Goal: Task Accomplishment & Management: Manage account settings

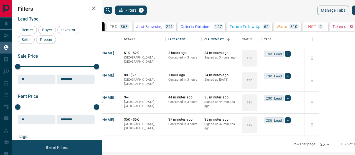
scroll to position [101, 246]
click at [312, 47] on div "ISR Lead +" at bounding box center [286, 58] width 51 height 22
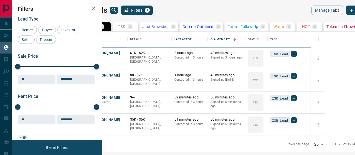
click at [120, 53] on button "[PERSON_NAME]" at bounding box center [105, 53] width 29 height 5
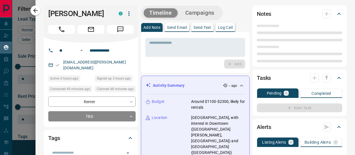
type input "**"
type input "**********"
type input "**"
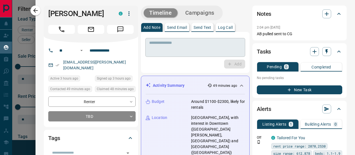
click at [205, 44] on textarea at bounding box center [195, 47] width 92 height 14
click at [231, 24] on button "Log Call" at bounding box center [225, 27] width 19 height 9
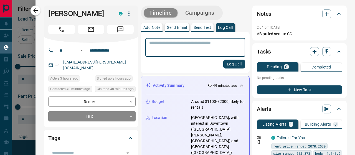
click at [211, 46] on textarea at bounding box center [195, 47] width 92 height 14
type textarea "**********"
click at [234, 65] on button "Log Call" at bounding box center [234, 64] width 22 height 9
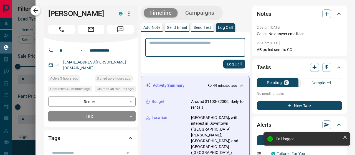
click at [38, 11] on icon "button" at bounding box center [35, 10] width 7 height 7
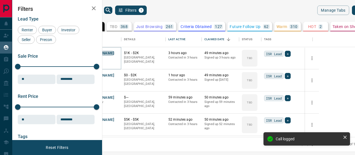
click at [114, 52] on button "[PERSON_NAME]" at bounding box center [99, 53] width 29 height 5
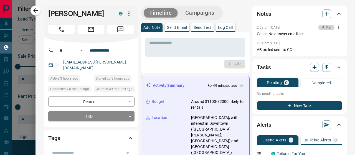
click at [321, 27] on icon "button" at bounding box center [323, 27] width 4 height 4
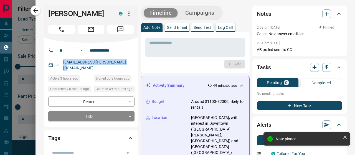
drag, startPoint x: 125, startPoint y: 63, endPoint x: 62, endPoint y: 60, distance: 63.0
click at [62, 60] on div "[EMAIL_ADDRESS][PERSON_NAME][DOMAIN_NAME]" at bounding box center [91, 65] width 86 height 15
copy link "[EMAIL_ADDRESS][PERSON_NAME][DOMAIN_NAME]"
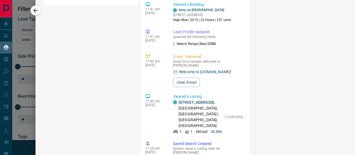
scroll to position [465, 0]
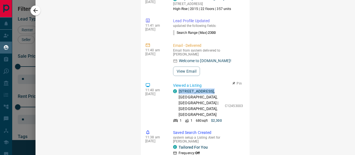
drag, startPoint x: 196, startPoint y: 65, endPoint x: 177, endPoint y: 61, distance: 20.1
click at [177, 88] on div "C [STREET_ADDRESS]" at bounding box center [197, 102] width 49 height 29
copy p "[STREET_ADDRESS] ,"
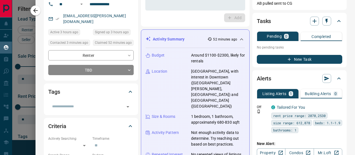
scroll to position [0, 0]
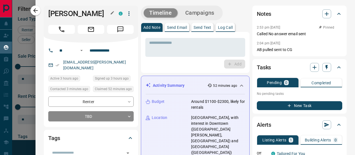
drag, startPoint x: 102, startPoint y: 14, endPoint x: 50, endPoint y: 13, distance: 52.1
click at [50, 13] on h1 "[PERSON_NAME]" at bounding box center [79, 13] width 62 height 9
copy h1 "[PERSON_NAME]"
click at [37, 7] on icon "button" at bounding box center [35, 10] width 7 height 7
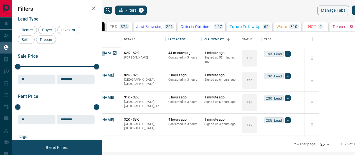
click at [114, 52] on button "[PERSON_NAME]" at bounding box center [99, 53] width 29 height 5
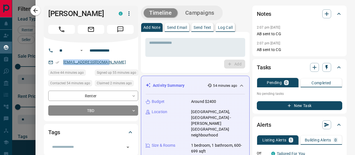
drag, startPoint x: 110, startPoint y: 62, endPoint x: 63, endPoint y: 64, distance: 47.2
click at [63, 64] on div "[EMAIL_ADDRESS][DOMAIN_NAME]" at bounding box center [93, 62] width 90 height 9
copy link "[EMAIL_ADDRESS][DOMAIN_NAME]"
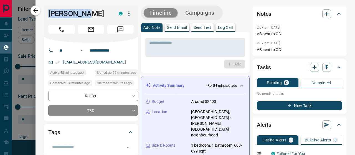
drag, startPoint x: 90, startPoint y: 12, endPoint x: 44, endPoint y: 11, distance: 45.2
click at [44, 11] on div "[PERSON_NAME] C" at bounding box center [91, 24] width 94 height 37
copy h1 "[PERSON_NAME]"
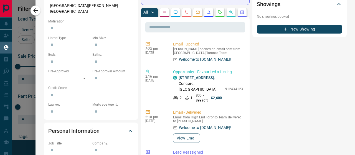
scroll to position [216, 0]
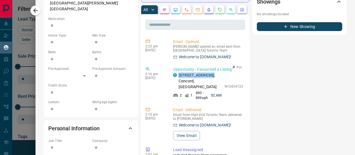
drag, startPoint x: 189, startPoint y: 68, endPoint x: 177, endPoint y: 64, distance: 12.4
click at [177, 72] on div "C 305 - [STREET_ADDRESS]" at bounding box center [197, 80] width 49 height 17
copy p "[STREET_ADDRESS] ,"
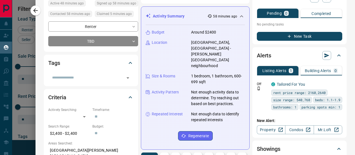
scroll to position [206, 0]
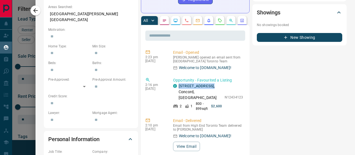
copy p "[STREET_ADDRESS] ,"
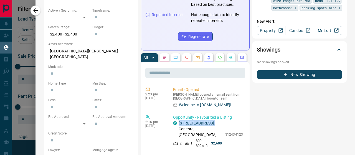
scroll to position [0, 0]
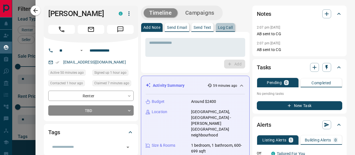
click at [226, 26] on p "Log Call" at bounding box center [225, 27] width 15 height 4
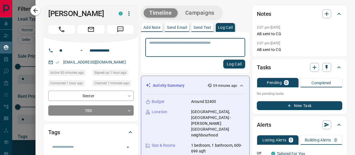
click at [211, 40] on div "* ​" at bounding box center [195, 47] width 100 height 19
type textarea "**********"
click at [235, 70] on div "**********" at bounding box center [195, 52] width 109 height 41
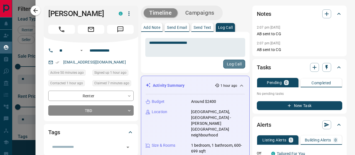
click at [235, 64] on button "Log Call" at bounding box center [234, 64] width 22 height 9
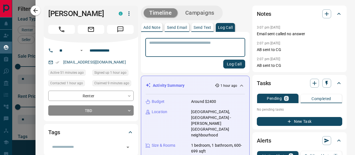
click at [34, 10] on icon "button" at bounding box center [35, 10] width 7 height 7
click at [61, 21] on div "[PERSON_NAME] C" at bounding box center [91, 24] width 94 height 37
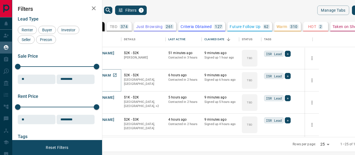
click at [114, 77] on button "[PERSON_NAME]" at bounding box center [99, 75] width 29 height 5
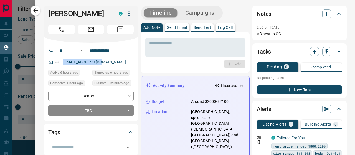
drag, startPoint x: 103, startPoint y: 62, endPoint x: 61, endPoint y: 61, distance: 42.1
click at [61, 61] on div "[EMAIL_ADDRESS][DOMAIN_NAME]" at bounding box center [90, 62] width 85 height 9
copy link "[EMAIL_ADDRESS][DOMAIN_NAME]"
drag, startPoint x: 108, startPoint y: 12, endPoint x: 49, endPoint y: 11, distance: 59.3
click at [49, 11] on h1 "[PERSON_NAME]" at bounding box center [79, 13] width 62 height 9
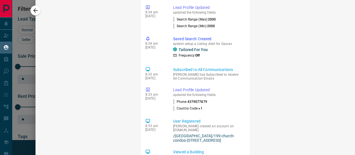
scroll to position [511, 0]
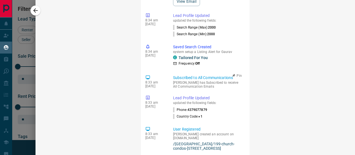
click at [238, 73] on div "8:33 am [DATE] Subscribed to All Communications Gaurav has Subscribed to receiv…" at bounding box center [195, 81] width 100 height 17
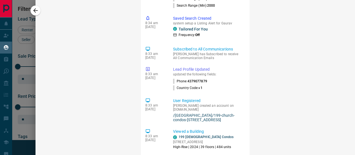
scroll to position [552, 0]
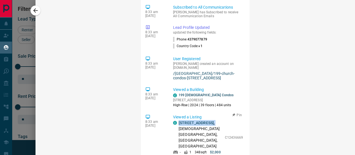
drag, startPoint x: 191, startPoint y: 112, endPoint x: 177, endPoint y: 108, distance: 14.4
click at [177, 120] on div "C [STREET_ADDRESS][DEMOGRAPHIC_DATA]" at bounding box center [197, 134] width 49 height 29
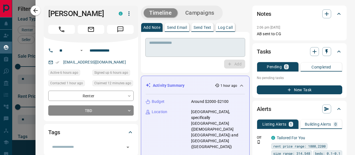
click at [194, 53] on textarea at bounding box center [195, 47] width 92 height 14
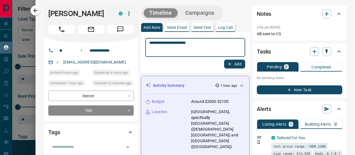
type textarea "**********"
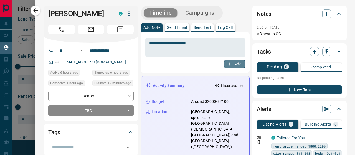
click at [233, 62] on button "Add" at bounding box center [234, 64] width 21 height 9
click at [36, 10] on icon "button" at bounding box center [35, 10] width 7 height 7
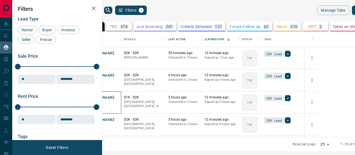
click at [118, 101] on p "Renter" at bounding box center [101, 102] width 33 height 4
click at [114, 97] on button "[PERSON_NAME]" at bounding box center [99, 97] width 29 height 5
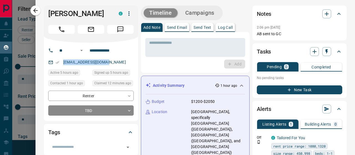
drag, startPoint x: 108, startPoint y: 72, endPoint x: 60, endPoint y: 70, distance: 47.7
click at [60, 67] on div "[EMAIL_ADDRESS][DOMAIN_NAME]" at bounding box center [90, 62] width 85 height 9
click at [228, 27] on p "Log Call" at bounding box center [225, 27] width 15 height 4
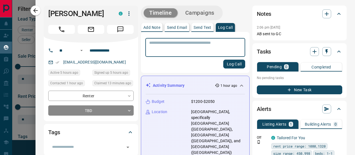
click at [213, 37] on div "* ​" at bounding box center [195, 46] width 100 height 21
click at [212, 42] on textarea at bounding box center [195, 47] width 92 height 14
type textarea "**********"
click at [233, 68] on button "Log Call" at bounding box center [234, 64] width 22 height 9
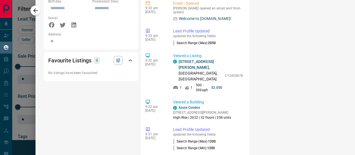
scroll to position [119, 0]
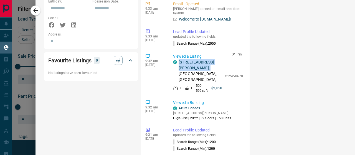
drag, startPoint x: 191, startPoint y: 45, endPoint x: 178, endPoint y: 38, distance: 14.8
click at [178, 59] on div "C [STREET_ADDRESS][PERSON_NAME]" at bounding box center [197, 70] width 49 height 23
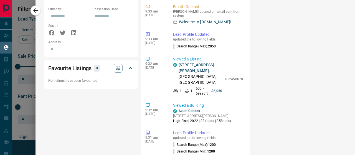
scroll to position [117, 0]
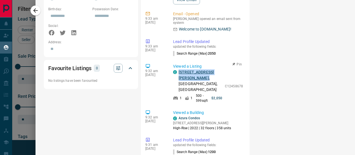
drag, startPoint x: 190, startPoint y: 52, endPoint x: 178, endPoint y: 49, distance: 12.2
click at [178, 69] on p "[STREET_ADDRESS][PERSON_NAME]" at bounding box center [200, 80] width 44 height 23
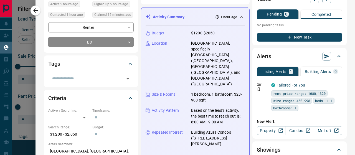
scroll to position [0, 0]
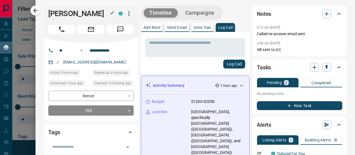
drag, startPoint x: 85, startPoint y: 23, endPoint x: 48, endPoint y: 12, distance: 38.0
click at [48, 12] on h1 "[PERSON_NAME]" at bounding box center [79, 13] width 62 height 9
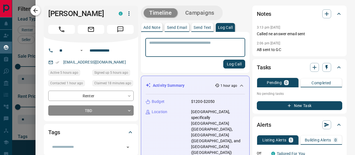
click at [37, 11] on icon "button" at bounding box center [35, 10] width 7 height 7
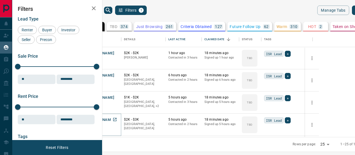
click at [114, 119] on button "[PERSON_NAME]" at bounding box center [99, 119] width 29 height 5
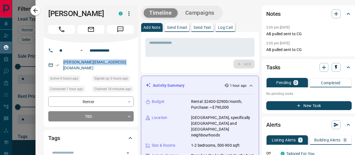
drag, startPoint x: 126, startPoint y: 64, endPoint x: 63, endPoint y: 66, distance: 62.4
click at [63, 66] on div "[PERSON_NAME][EMAIL_ADDRESS][DOMAIN_NAME]" at bounding box center [90, 65] width 85 height 15
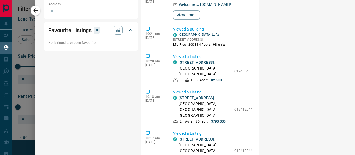
scroll to position [426, 0]
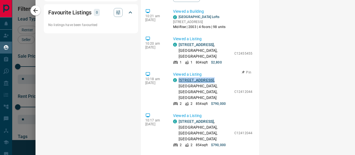
drag, startPoint x: 190, startPoint y: 91, endPoint x: 179, endPoint y: 82, distance: 14.4
click at [179, 82] on p "[STREET_ADDRESS]" at bounding box center [204, 88] width 53 height 23
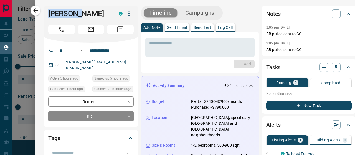
drag, startPoint x: 84, startPoint y: 13, endPoint x: 49, endPoint y: 20, distance: 36.1
click at [49, 20] on div "[PERSON_NAME]" at bounding box center [91, 24] width 94 height 37
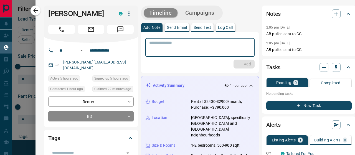
click at [161, 46] on textarea at bounding box center [199, 47] width 101 height 14
type textarea "**********"
click at [239, 63] on button "Add" at bounding box center [243, 64] width 21 height 9
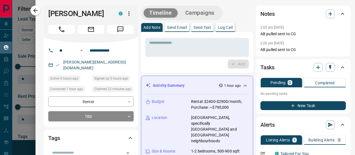
click at [226, 31] on button "Log Call" at bounding box center [225, 27] width 19 height 9
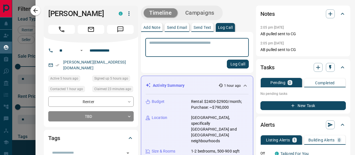
click at [228, 29] on p "Log Call" at bounding box center [225, 27] width 15 height 4
click at [213, 50] on textarea at bounding box center [197, 47] width 96 height 14
type textarea "**********"
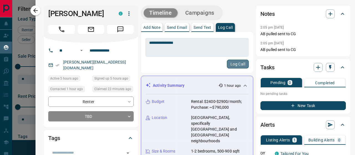
click at [237, 65] on button "Log Call" at bounding box center [238, 64] width 22 height 9
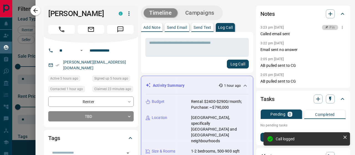
click at [327, 26] on button "Pin" at bounding box center [330, 27] width 16 height 5
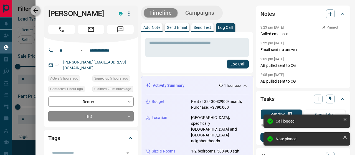
click at [38, 10] on icon "button" at bounding box center [35, 10] width 7 height 7
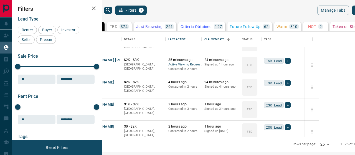
scroll to position [83, 0]
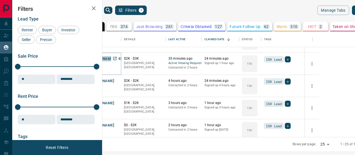
click at [137, 60] on button "[PERSON_NAME] [PERSON_NAME]" at bounding box center [114, 58] width 59 height 5
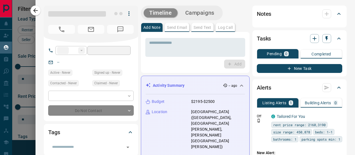
type input "***"
type input "**********"
type input "**"
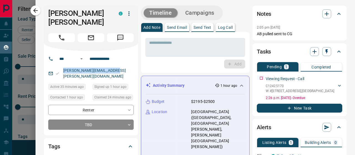
drag, startPoint x: 119, startPoint y: 62, endPoint x: 62, endPoint y: 65, distance: 56.6
click at [62, 66] on div "[PERSON_NAME][EMAIL_ADDRESS][PERSON_NAME][DOMAIN_NAME]" at bounding box center [90, 73] width 85 height 15
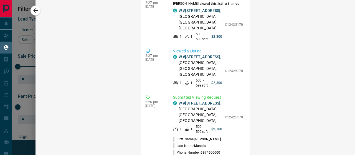
scroll to position [585, 0]
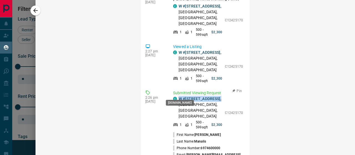
drag, startPoint x: 190, startPoint y: 99, endPoint x: 175, endPoint y: 94, distance: 16.3
click at [175, 96] on div "C W #915 - [STREET_ADDRESS]" at bounding box center [197, 107] width 49 height 23
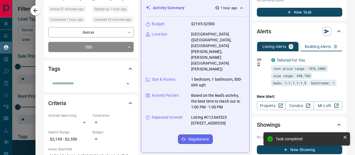
scroll to position [0, 0]
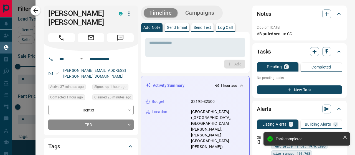
click at [231, 24] on button "Log Call" at bounding box center [225, 27] width 19 height 9
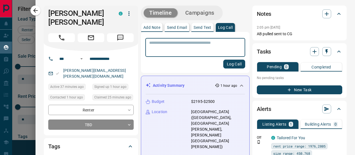
click at [199, 41] on textarea at bounding box center [195, 47] width 92 height 14
type textarea "**********"
click at [232, 65] on button "Log Call" at bounding box center [234, 64] width 22 height 9
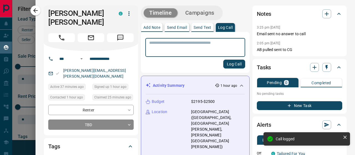
scroll to position [617, 0]
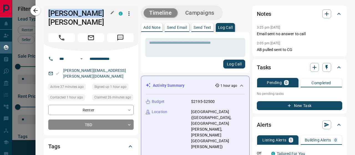
drag, startPoint x: 95, startPoint y: 15, endPoint x: 48, endPoint y: 13, distance: 46.6
click at [48, 13] on h1 "[PERSON_NAME] [PERSON_NAME]" at bounding box center [79, 18] width 62 height 18
click at [35, 10] on icon "button" at bounding box center [35, 10] width 7 height 7
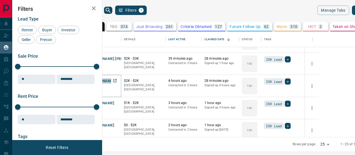
click at [114, 79] on button "[PERSON_NAME]" at bounding box center [99, 80] width 29 height 5
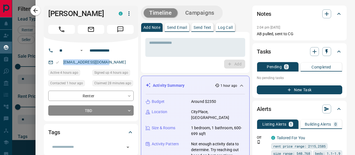
drag, startPoint x: 109, startPoint y: 60, endPoint x: 61, endPoint y: 63, distance: 47.8
click at [61, 63] on div "[EMAIL_ADDRESS][DOMAIN_NAME]" at bounding box center [90, 62] width 85 height 9
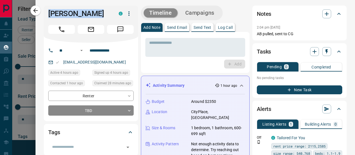
drag, startPoint x: 98, startPoint y: 11, endPoint x: 48, endPoint y: 17, distance: 50.3
click at [48, 17] on div "[PERSON_NAME] C" at bounding box center [91, 24] width 94 height 37
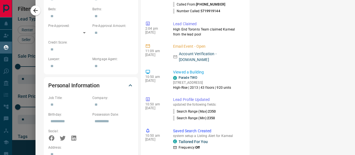
scroll to position [260, 0]
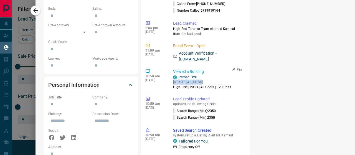
drag, startPoint x: 173, startPoint y: 76, endPoint x: 195, endPoint y: 76, distance: 22.4
click at [195, 76] on div "10:50 am [DATE] Viewed a Building C Parade TWO [STREET_ADDRESS] High-Rise | 201…" at bounding box center [195, 79] width 100 height 24
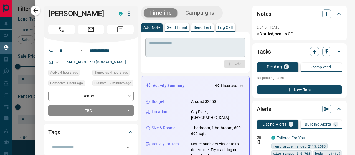
click at [210, 39] on div "* ​" at bounding box center [195, 47] width 100 height 19
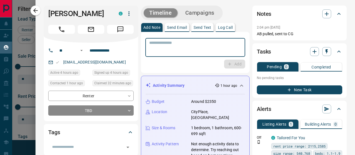
type textarea "*"
type textarea "**********"
click at [239, 68] on button "Add" at bounding box center [234, 64] width 21 height 9
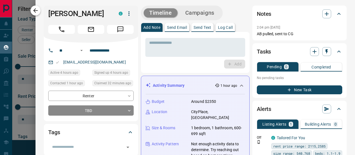
scroll to position [52, 0]
click at [37, 9] on icon "button" at bounding box center [35, 10] width 7 height 7
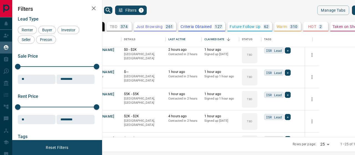
scroll to position [153, 0]
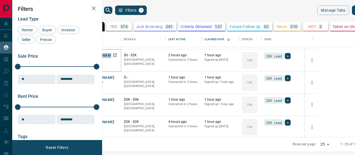
click at [114, 53] on button "[PERSON_NAME]" at bounding box center [99, 55] width 29 height 5
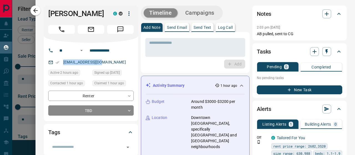
drag, startPoint x: 104, startPoint y: 62, endPoint x: 56, endPoint y: 57, distance: 48.5
click at [56, 58] on div "[EMAIL_ADDRESS][DOMAIN_NAME]" at bounding box center [90, 62] width 85 height 9
click at [228, 25] on p "Log Call" at bounding box center [225, 27] width 15 height 4
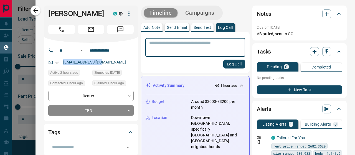
click at [201, 43] on textarea at bounding box center [195, 47] width 92 height 14
type textarea "**********"
click at [232, 63] on button "Log Call" at bounding box center [234, 64] width 22 height 9
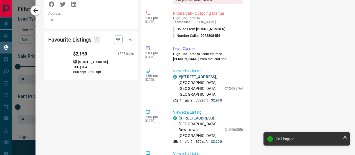
scroll to position [426, 0]
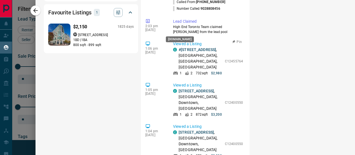
drag, startPoint x: 194, startPoint y: 35, endPoint x: 175, endPoint y: 30, distance: 19.9
click at [175, 47] on div "C #[STREET_ADDRESS]" at bounding box center [197, 58] width 49 height 23
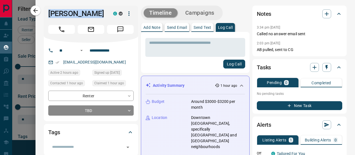
drag, startPoint x: 93, startPoint y: 14, endPoint x: 39, endPoint y: 19, distance: 54.9
click at [34, 7] on icon "button" at bounding box center [35, 10] width 7 height 7
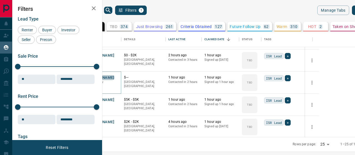
click at [114, 78] on button "[PERSON_NAME]" at bounding box center [99, 77] width 29 height 5
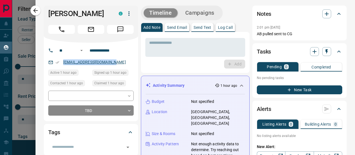
drag, startPoint x: 116, startPoint y: 65, endPoint x: 63, endPoint y: 63, distance: 52.7
click at [63, 63] on div "[EMAIL_ADDRESS][DOMAIN_NAME]" at bounding box center [90, 62] width 85 height 9
click at [222, 29] on p "Log Call" at bounding box center [225, 27] width 15 height 4
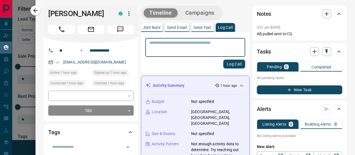
click at [218, 45] on textarea at bounding box center [195, 47] width 92 height 14
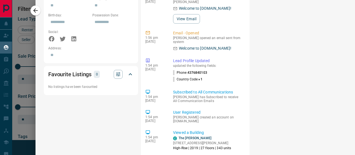
scroll to position [391, 0]
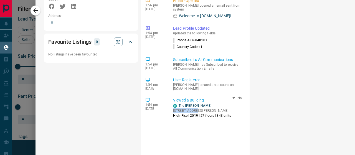
drag, startPoint x: 172, startPoint y: 92, endPoint x: 197, endPoint y: 95, distance: 24.8
click at [197, 96] on div "1:54 pm [DATE] Viewed a Building C The [PERSON_NAME] [STREET_ADDRESS][PERSON_NA…" at bounding box center [195, 108] width 100 height 24
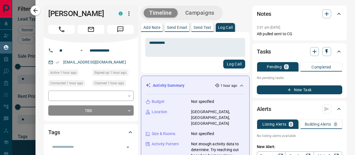
click at [53, 12] on h1 "[PERSON_NAME]" at bounding box center [79, 13] width 62 height 9
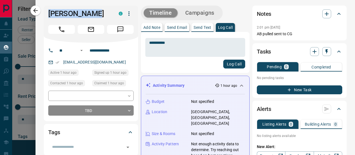
drag, startPoint x: 98, startPoint y: 12, endPoint x: 46, endPoint y: 12, distance: 51.6
click at [46, 12] on div "[PERSON_NAME] C" at bounding box center [91, 24] width 94 height 37
click at [188, 53] on textarea "**********" at bounding box center [194, 47] width 90 height 14
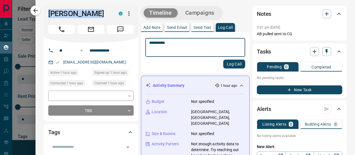
click at [184, 44] on textarea "**********" at bounding box center [194, 47] width 90 height 14
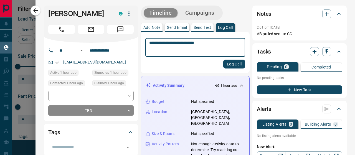
type textarea "**********"
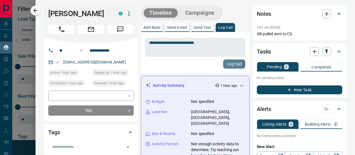
click at [239, 62] on button "Log Call" at bounding box center [234, 64] width 22 height 9
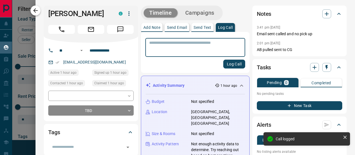
click at [35, 7] on button "button" at bounding box center [35, 11] width 10 height 10
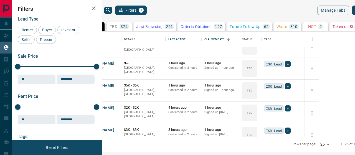
scroll to position [163, 0]
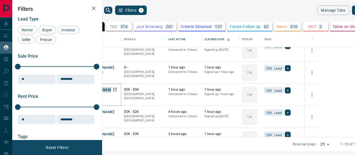
click at [114, 89] on button "[PERSON_NAME]" at bounding box center [99, 89] width 29 height 5
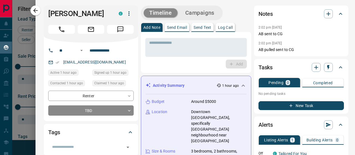
click at [226, 26] on p "Log Call" at bounding box center [225, 27] width 15 height 4
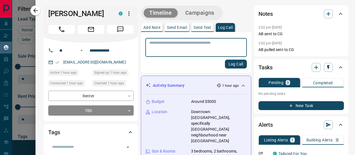
click at [202, 38] on div "* ​" at bounding box center [195, 47] width 101 height 19
type textarea "**********"
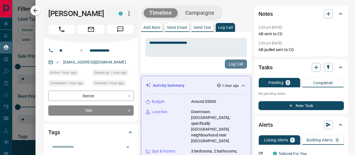
click at [236, 65] on button "Log Call" at bounding box center [236, 64] width 22 height 9
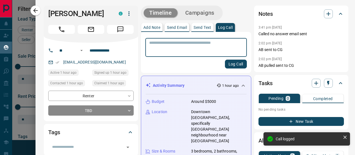
drag, startPoint x: 74, startPoint y: 62, endPoint x: 63, endPoint y: 62, distance: 10.8
click at [63, 62] on div "[EMAIL_ADDRESS][DOMAIN_NAME]" at bounding box center [90, 62] width 85 height 9
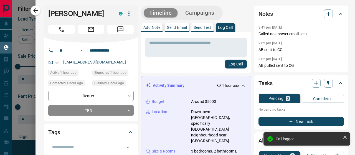
drag, startPoint x: 123, startPoint y: 63, endPoint x: 114, endPoint y: 63, distance: 9.4
click at [114, 63] on div "[EMAIL_ADDRESS][DOMAIN_NAME]" at bounding box center [90, 62] width 85 height 9
drag, startPoint x: 114, startPoint y: 62, endPoint x: 62, endPoint y: 64, distance: 52.7
click at [62, 64] on p "[EMAIL_ADDRESS][DOMAIN_NAME]" at bounding box center [95, 62] width 66 height 9
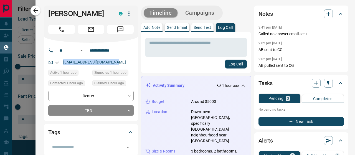
drag, startPoint x: 350, startPoint y: 18, endPoint x: 339, endPoint y: 1, distance: 20.2
click at [354, 35] on div "**********" at bounding box center [194, 77] width 319 height 155
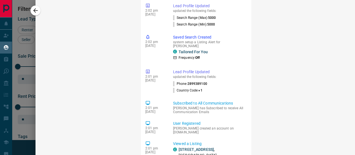
scroll to position [544, 0]
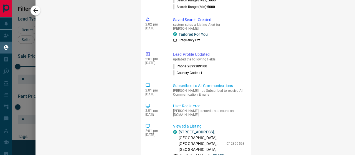
drag, startPoint x: 192, startPoint y: 117, endPoint x: 177, endPoint y: 116, distance: 14.7
click at [177, 129] on div "C [STREET_ADDRESS]" at bounding box center [198, 140] width 51 height 23
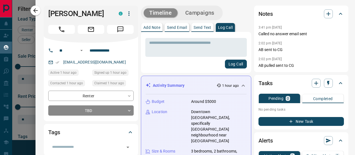
drag, startPoint x: 104, startPoint y: 14, endPoint x: 40, endPoint y: 15, distance: 64.6
drag, startPoint x: 73, startPoint y: 14, endPoint x: 44, endPoint y: 13, distance: 28.3
click at [44, 13] on div "[PERSON_NAME]" at bounding box center [91, 24] width 94 height 37
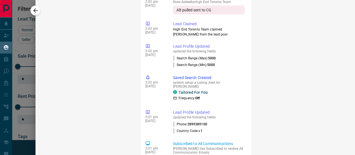
scroll to position [544, 0]
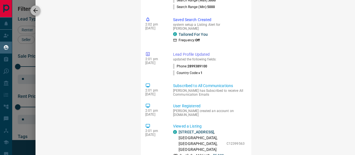
click at [37, 11] on icon "button" at bounding box center [35, 10] width 4 height 4
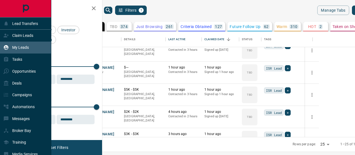
click at [21, 47] on p "My Leads" at bounding box center [20, 47] width 17 height 4
drag, startPoint x: 21, startPoint y: 47, endPoint x: 78, endPoint y: 47, distance: 57.4
click at [78, 47] on div "Lead Transfers Claim Leads My Leads Tasks Opportunities Deals Campaigns Automat…" at bounding box center [177, 74] width 355 height 148
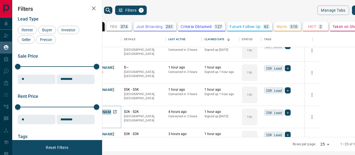
click at [114, 111] on button "[PERSON_NAME]" at bounding box center [99, 111] width 29 height 5
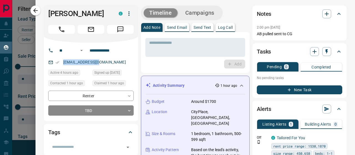
drag, startPoint x: 103, startPoint y: 62, endPoint x: 63, endPoint y: 64, distance: 39.7
click at [63, 64] on div "[EMAIL_ADDRESS][DOMAIN_NAME]" at bounding box center [90, 62] width 85 height 9
click at [228, 26] on p "Log Call" at bounding box center [225, 27] width 15 height 4
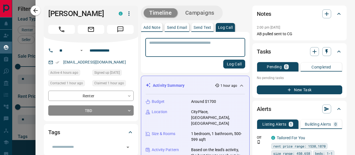
click at [219, 50] on textarea at bounding box center [195, 47] width 92 height 14
type textarea "**********"
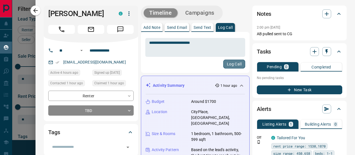
click at [235, 63] on button "Log Call" at bounding box center [234, 64] width 22 height 9
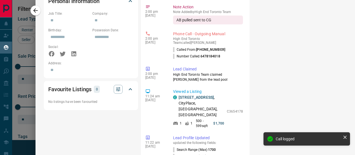
scroll to position [358, 0]
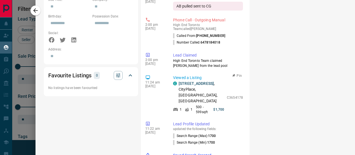
click at [186, 81] on p "[STREET_ADDRESS]" at bounding box center [200, 92] width 45 height 23
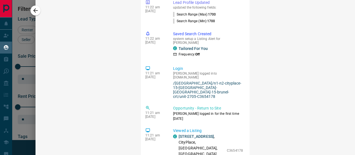
scroll to position [482, 0]
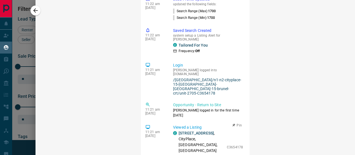
click at [233, 130] on div "C [STREET_ADDRESS] 1 1 500 - 599 sqft $1,700 C3654178" at bounding box center [208, 147] width 70 height 34
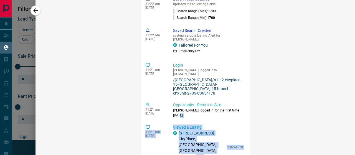
drag, startPoint x: 244, startPoint y: 89, endPoint x: 242, endPoint y: 73, distance: 16.5
click at [232, 123] on span "button" at bounding box center [233, 125] width 4 height 4
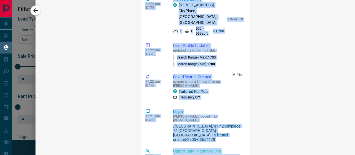
click at [227, 89] on div "C Tailored For You" at bounding box center [208, 91] width 70 height 4
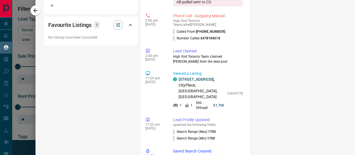
scroll to position [399, 0]
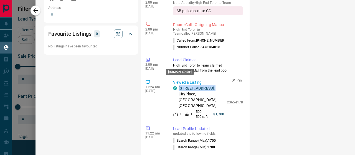
drag, startPoint x: 188, startPoint y: 70, endPoint x: 177, endPoint y: 64, distance: 13.1
click at [177, 85] on div "C [STREET_ADDRESS]" at bounding box center [198, 96] width 51 height 23
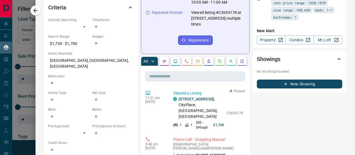
scroll to position [0, 0]
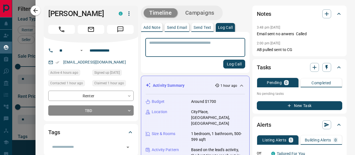
drag, startPoint x: 52, startPoint y: 12, endPoint x: 46, endPoint y: 12, distance: 6.1
click at [46, 12] on div "[PERSON_NAME]" at bounding box center [91, 24] width 94 height 37
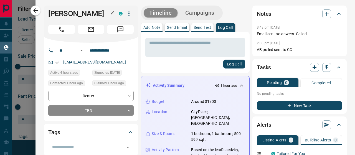
drag, startPoint x: 98, startPoint y: 16, endPoint x: 49, endPoint y: 13, distance: 49.7
click at [49, 13] on h1 "[PERSON_NAME]" at bounding box center [79, 13] width 62 height 9
click at [38, 9] on icon "button" at bounding box center [35, 10] width 7 height 7
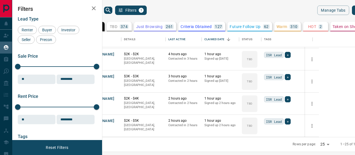
scroll to position [222, 0]
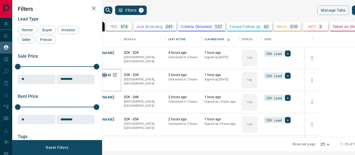
click at [114, 74] on button "[PERSON_NAME]" at bounding box center [99, 75] width 29 height 5
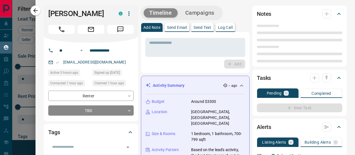
type input "**"
type input "**********"
type input "**"
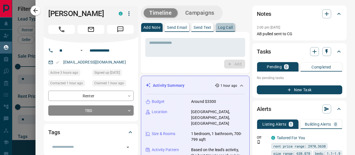
click at [228, 29] on p "Log Call" at bounding box center [225, 27] width 15 height 4
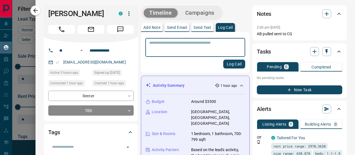
click at [214, 47] on textarea at bounding box center [195, 47] width 92 height 14
type textarea "**********"
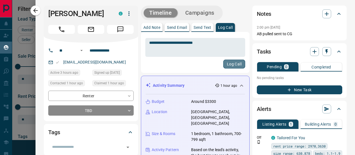
click at [231, 66] on button "Log Call" at bounding box center [234, 64] width 22 height 9
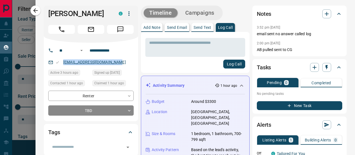
drag, startPoint x: 118, startPoint y: 63, endPoint x: 63, endPoint y: 61, distance: 54.4
click at [63, 61] on div "[EMAIL_ADDRESS][DOMAIN_NAME]" at bounding box center [90, 62] width 85 height 9
click at [217, 47] on textarea at bounding box center [194, 47] width 90 height 14
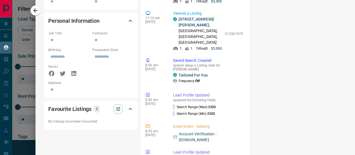
scroll to position [309, 0]
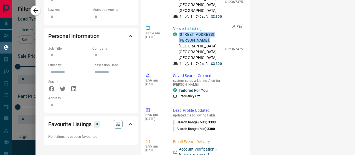
drag, startPoint x: 193, startPoint y: 17, endPoint x: 179, endPoint y: 11, distance: 15.1
click at [179, 32] on p "[STREET_ADDRESS][PERSON_NAME]" at bounding box center [200, 46] width 44 height 29
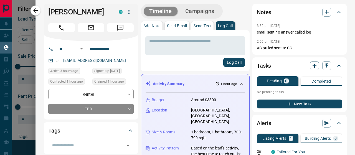
scroll to position [0, 0]
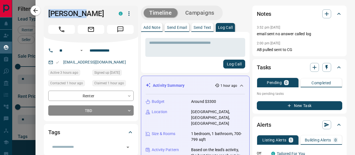
drag, startPoint x: 85, startPoint y: 14, endPoint x: 42, endPoint y: 16, distance: 43.0
click at [46, 9] on div "[PERSON_NAME]" at bounding box center [91, 24] width 94 height 37
click at [33, 10] on icon "button" at bounding box center [35, 10] width 7 height 7
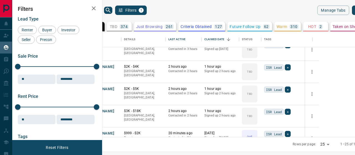
scroll to position [254, 0]
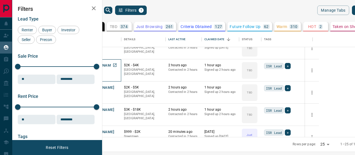
click at [118, 68] on p "Renter" at bounding box center [101, 70] width 33 height 4
click at [114, 63] on button "[PERSON_NAME]" at bounding box center [99, 65] width 29 height 5
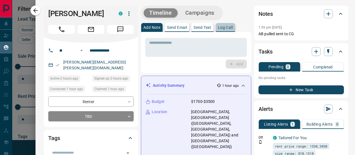
click at [230, 30] on button "Log Call" at bounding box center [225, 27] width 19 height 9
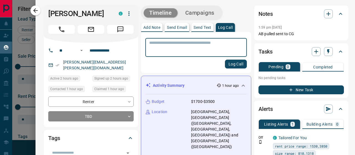
click at [221, 42] on textarea at bounding box center [196, 47] width 94 height 14
type textarea "**********"
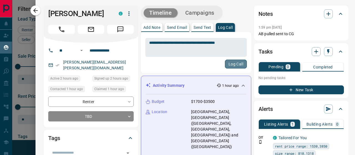
click at [235, 64] on button "Log Call" at bounding box center [236, 64] width 22 height 9
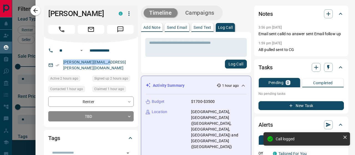
drag, startPoint x: 104, startPoint y: 62, endPoint x: 62, endPoint y: 62, distance: 42.7
click at [62, 62] on p "[PERSON_NAME][EMAIL_ADDRESS][PERSON_NAME][DOMAIN_NAME]" at bounding box center [98, 65] width 72 height 15
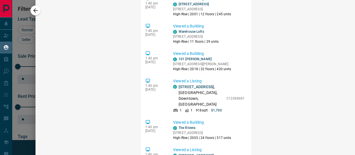
scroll to position [228, 0]
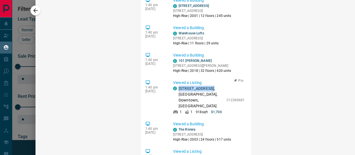
drag, startPoint x: 194, startPoint y: 62, endPoint x: 178, endPoint y: 55, distance: 17.5
click at [178, 86] on div "C [STREET_ADDRESS]" at bounding box center [198, 97] width 51 height 23
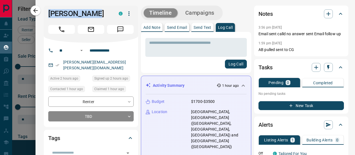
drag, startPoint x: 91, startPoint y: 12, endPoint x: 46, endPoint y: 8, distance: 45.6
click at [46, 8] on div "[PERSON_NAME] C" at bounding box center [91, 24] width 94 height 37
click at [34, 9] on icon "button" at bounding box center [35, 10] width 7 height 7
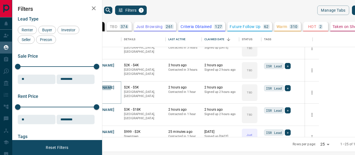
click at [114, 86] on button "[PERSON_NAME]" at bounding box center [99, 87] width 29 height 5
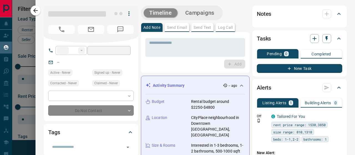
type input "**"
type input "**********"
type input "**"
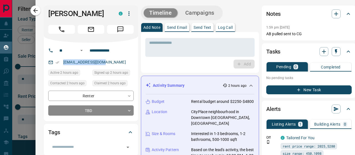
drag, startPoint x: 105, startPoint y: 64, endPoint x: 63, endPoint y: 63, distance: 42.1
click at [63, 63] on div "[EMAIL_ADDRESS][DOMAIN_NAME]" at bounding box center [90, 62] width 85 height 9
click at [233, 27] on p "Log Call" at bounding box center [225, 27] width 15 height 4
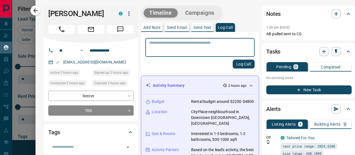
click at [193, 43] on textarea at bounding box center [199, 47] width 101 height 14
type textarea "**********"
click at [233, 62] on button "Log Call" at bounding box center [244, 64] width 22 height 9
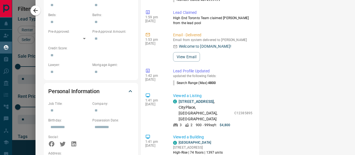
scroll to position [139, 0]
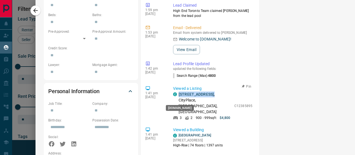
drag, startPoint x: 213, startPoint y: 105, endPoint x: 176, endPoint y: 100, distance: 38.1
click at [176, 100] on div "C [STREET_ADDRESS]" at bounding box center [202, 102] width 58 height 23
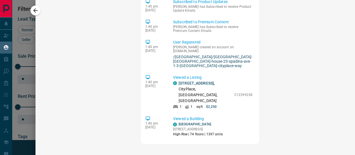
scroll to position [0, 0]
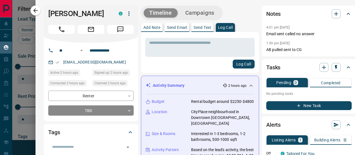
drag, startPoint x: 93, startPoint y: 14, endPoint x: 50, endPoint y: 15, distance: 43.0
click at [50, 15] on h1 "[PERSON_NAME]" at bounding box center [79, 13] width 62 height 9
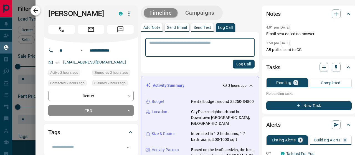
click at [36, 10] on icon "button" at bounding box center [35, 10] width 7 height 7
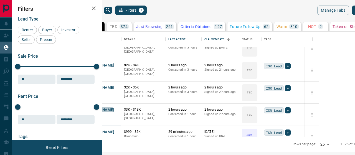
click at [114, 109] on button "[PERSON_NAME]" at bounding box center [99, 109] width 29 height 5
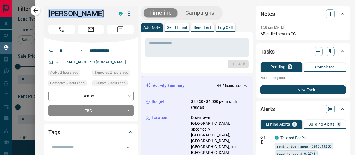
drag, startPoint x: 99, startPoint y: 14, endPoint x: 46, endPoint y: 16, distance: 52.7
click at [46, 16] on div "[PERSON_NAME] C" at bounding box center [91, 24] width 94 height 37
drag, startPoint x: 130, startPoint y: 61, endPoint x: 53, endPoint y: 65, distance: 76.6
click at [53, 65] on div "[EMAIL_ADDRESS][DOMAIN_NAME]" at bounding box center [90, 62] width 85 height 9
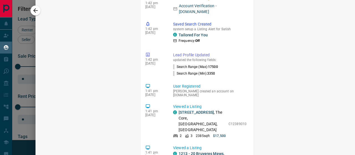
scroll to position [564, 0]
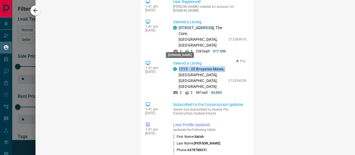
drag, startPoint x: 192, startPoint y: 52, endPoint x: 173, endPoint y: 47, distance: 18.8
click at [173, 66] on div "C 1213 - 20 Bruyeres Mews , [GEOGRAPHIC_DATA], [GEOGRAPHIC_DATA], [GEOGRAPHIC_D…" at bounding box center [199, 77] width 53 height 23
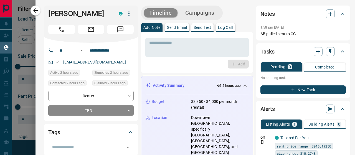
click at [232, 26] on p "Log Call" at bounding box center [225, 27] width 15 height 4
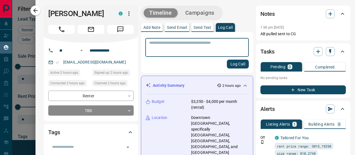
click at [198, 44] on textarea at bounding box center [197, 47] width 96 height 14
type textarea "**********"
click at [235, 68] on button "Log Call" at bounding box center [238, 64] width 22 height 9
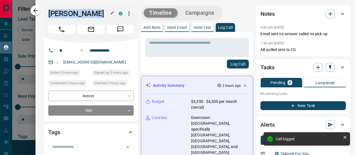
drag, startPoint x: 80, startPoint y: 19, endPoint x: 48, endPoint y: 16, distance: 31.5
click at [48, 16] on h1 "[PERSON_NAME]" at bounding box center [79, 13] width 62 height 9
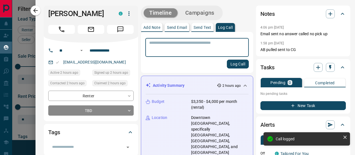
click at [90, 14] on h1 "[PERSON_NAME]" at bounding box center [79, 13] width 62 height 9
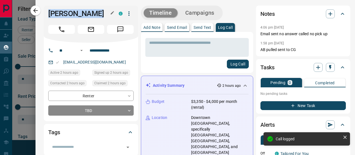
drag, startPoint x: 97, startPoint y: 14, endPoint x: 50, endPoint y: 16, distance: 46.3
click at [50, 16] on h1 "[PERSON_NAME]" at bounding box center [79, 13] width 62 height 9
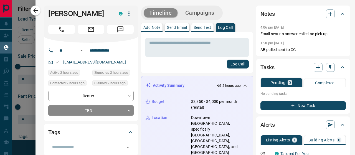
click at [34, 0] on div at bounding box center [177, 77] width 355 height 155
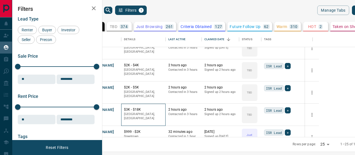
click at [160, 108] on p "$3K - $18K" at bounding box center [143, 109] width 39 height 5
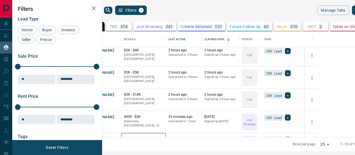
scroll to position [291, 0]
